Goal: Information Seeking & Learning: Learn about a topic

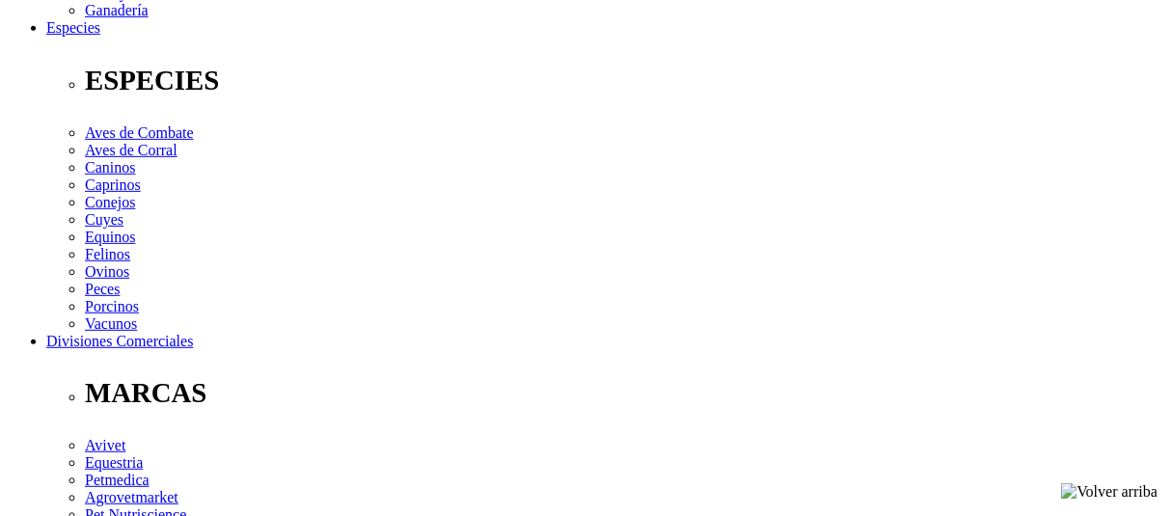
scroll to position [749, 0]
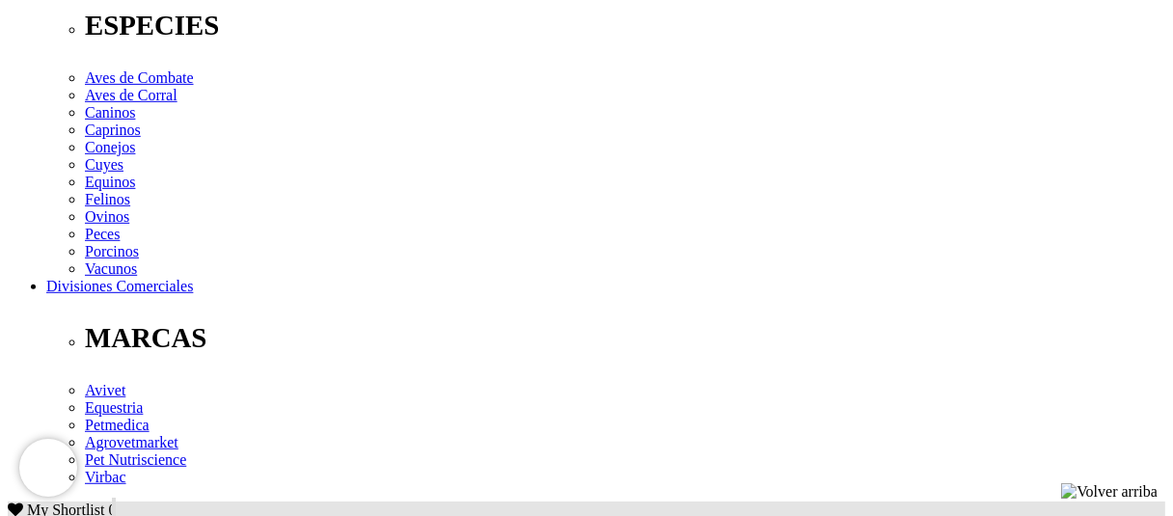
drag, startPoint x: 1073, startPoint y: 272, endPoint x: 40, endPoint y: 230, distance: 1034.1
copy p "Ácidos Grasos Omega 3 ([MEDICAL_DATA]) 14,000 mg, EPA (Ácido Eicosapentanoi) 2,…"
